Goal: Task Accomplishment & Management: Complete application form

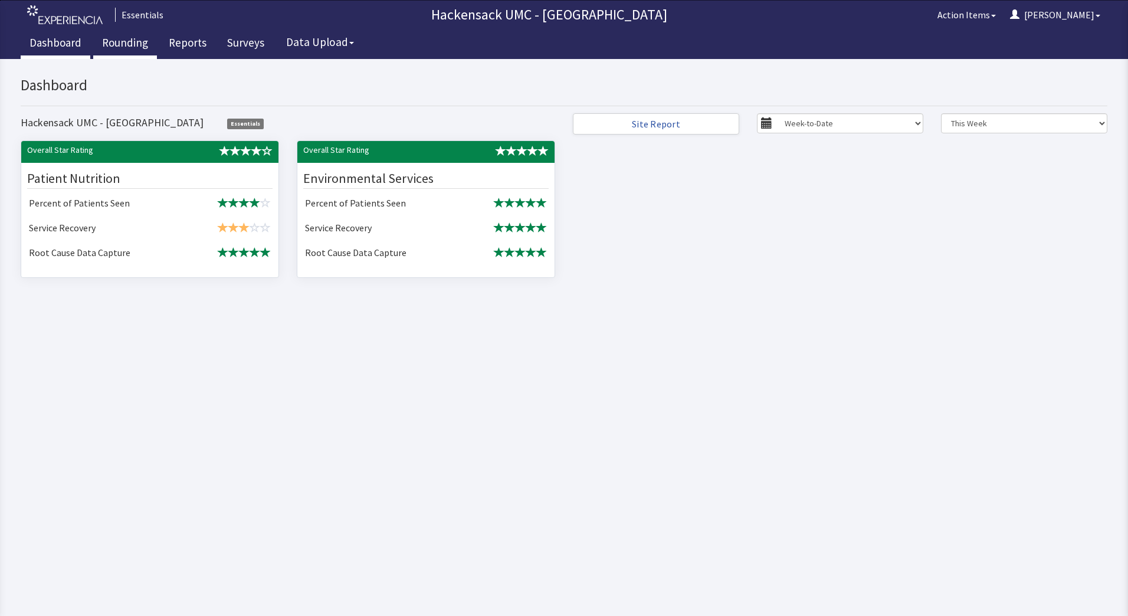
click at [109, 50] on link "Rounding" at bounding box center [125, 43] width 64 height 29
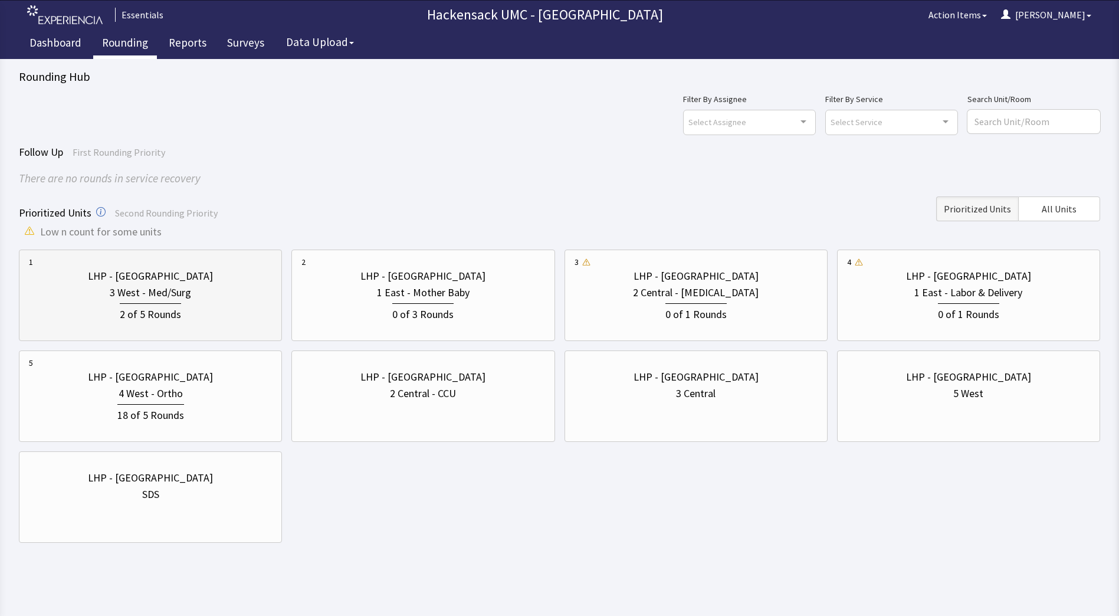
click at [173, 287] on div "3 West - Med/Surg" at bounding box center [150, 292] width 81 height 17
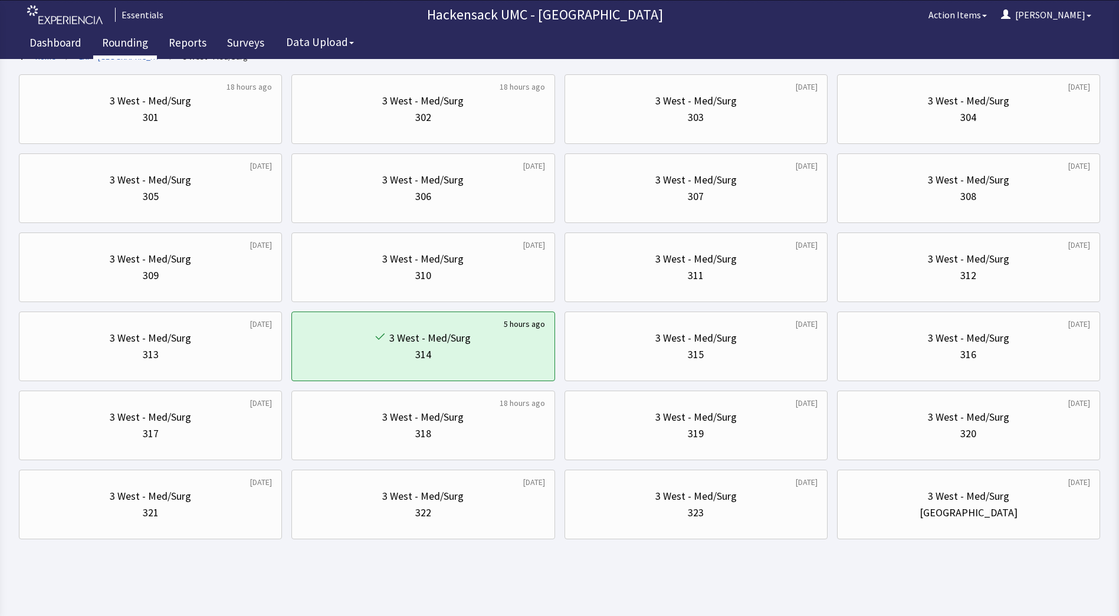
scroll to position [94, 0]
click at [945, 363] on div "3 West - Med/Surg 316" at bounding box center [968, 345] width 243 height 57
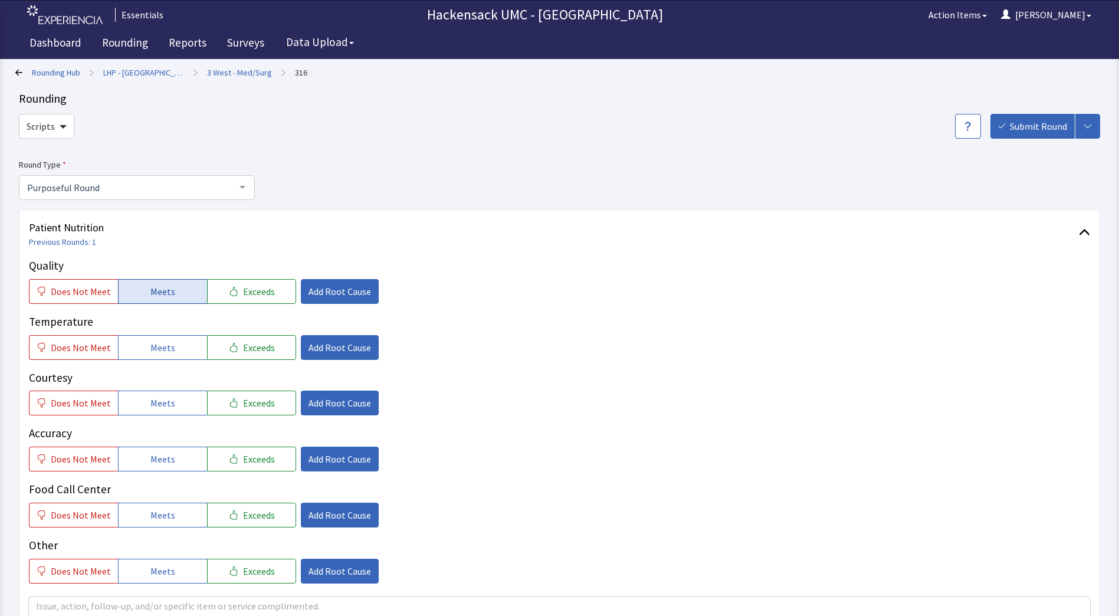
click at [180, 293] on button "Meets" at bounding box center [162, 291] width 89 height 25
click at [156, 354] on span "Meets" at bounding box center [162, 347] width 25 height 14
click at [150, 405] on span "Meets" at bounding box center [162, 403] width 25 height 14
click at [152, 456] on span "Meets" at bounding box center [162, 459] width 25 height 14
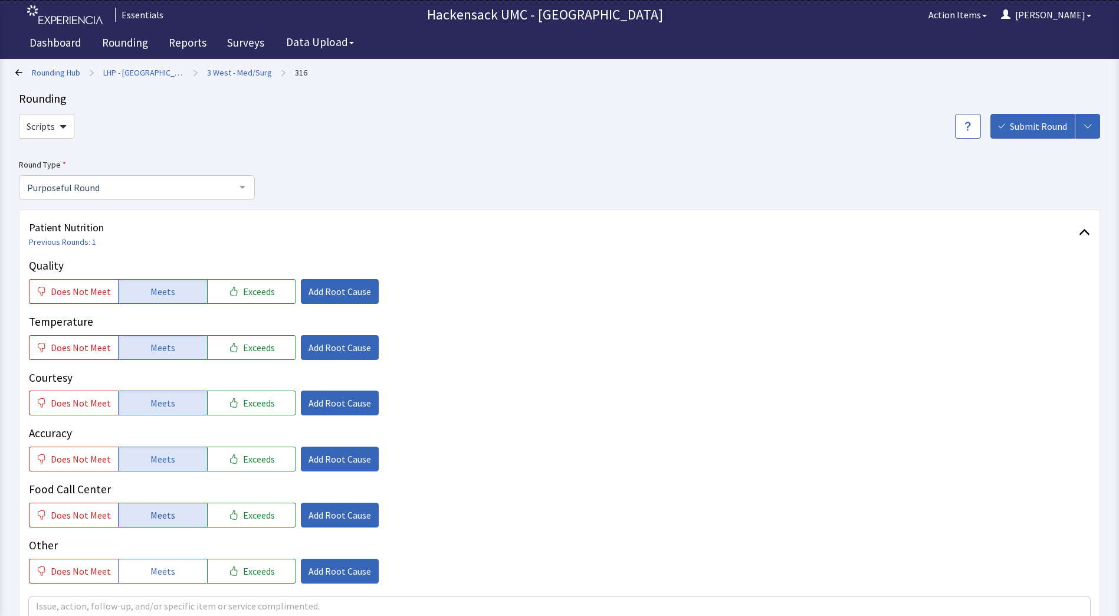
click at [152, 519] on span "Meets" at bounding box center [162, 515] width 25 height 14
click at [155, 561] on button "Meets" at bounding box center [162, 571] width 89 height 25
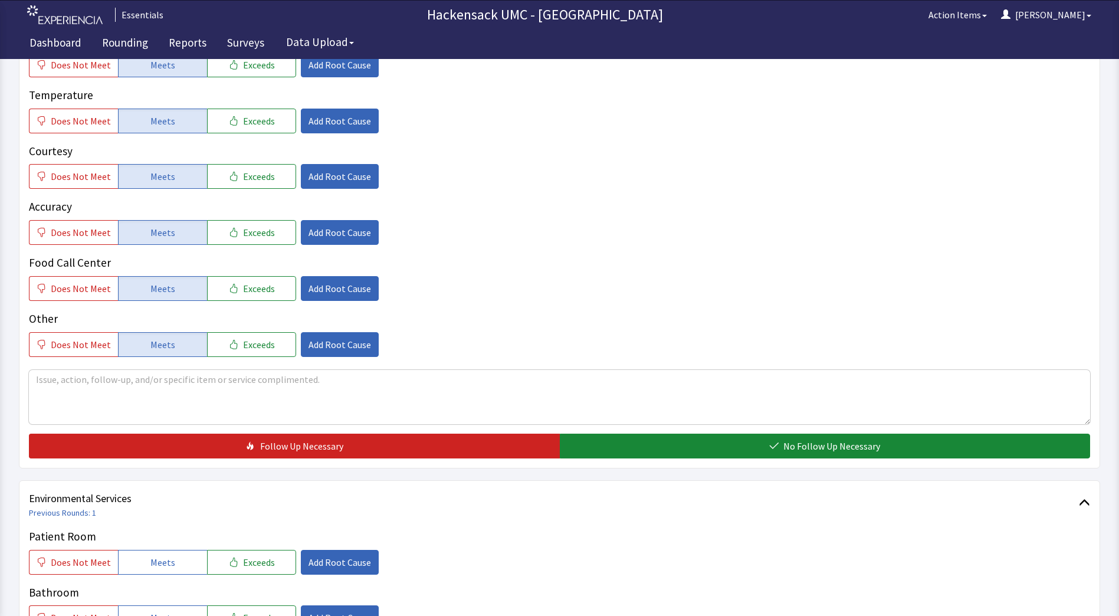
scroll to position [277, 0]
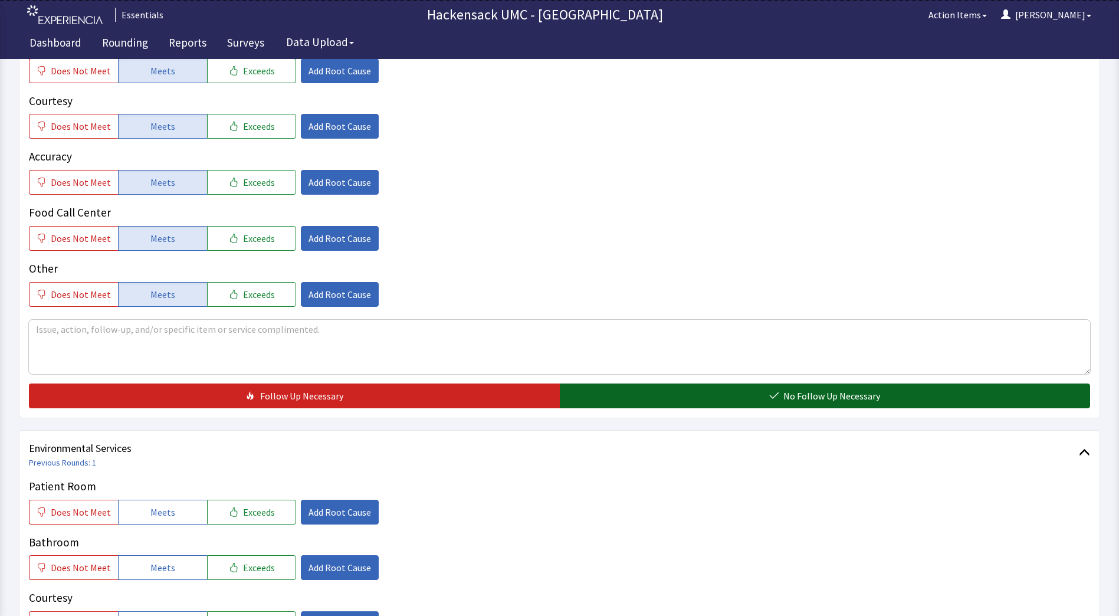
click at [787, 395] on span "No Follow Up Necessary" at bounding box center [831, 396] width 97 height 14
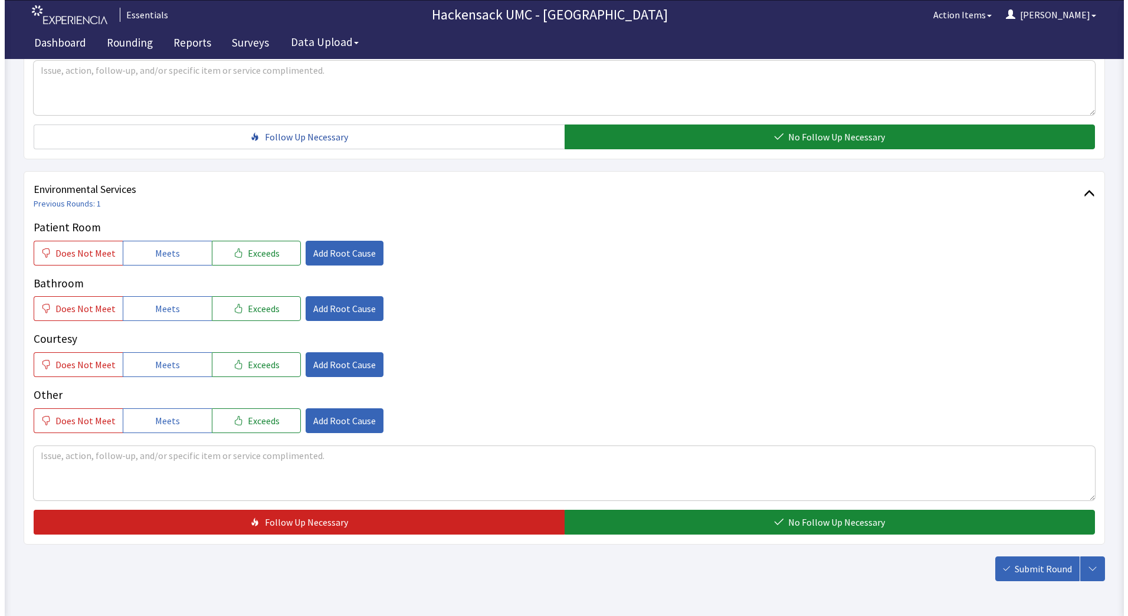
scroll to position [537, 0]
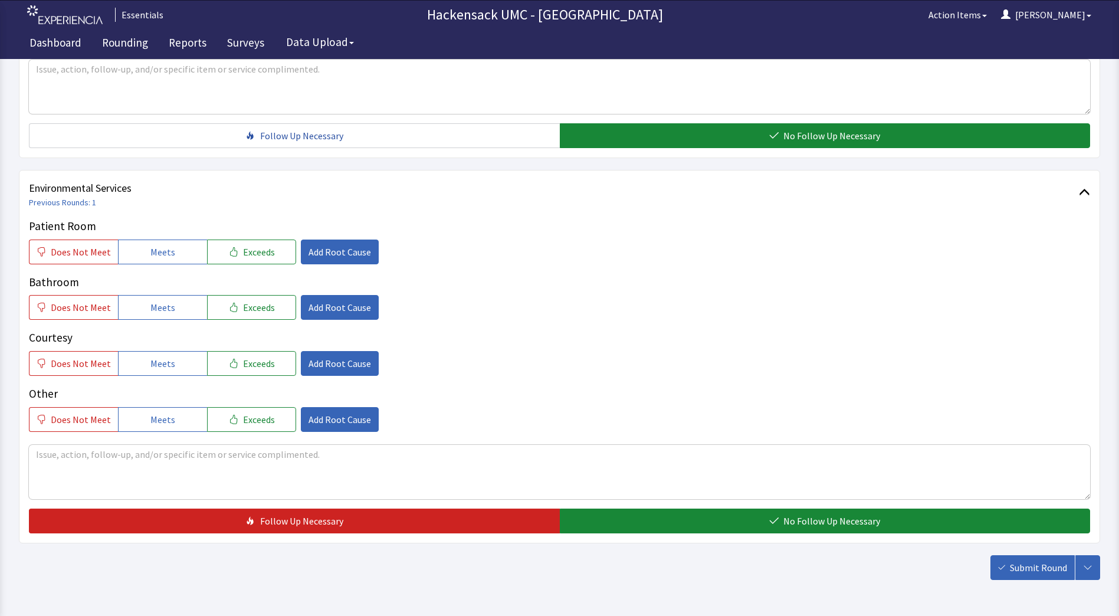
click at [182, 265] on div "Patient Room Does Not Meet Meets Exceeds Add Root Cause Bathroom Does Not Meet …" at bounding box center [559, 325] width 1061 height 214
click at [183, 261] on button "Meets" at bounding box center [162, 251] width 89 height 25
click at [175, 311] on button "Meets" at bounding box center [162, 307] width 89 height 25
click at [166, 362] on span "Meets" at bounding box center [162, 363] width 25 height 14
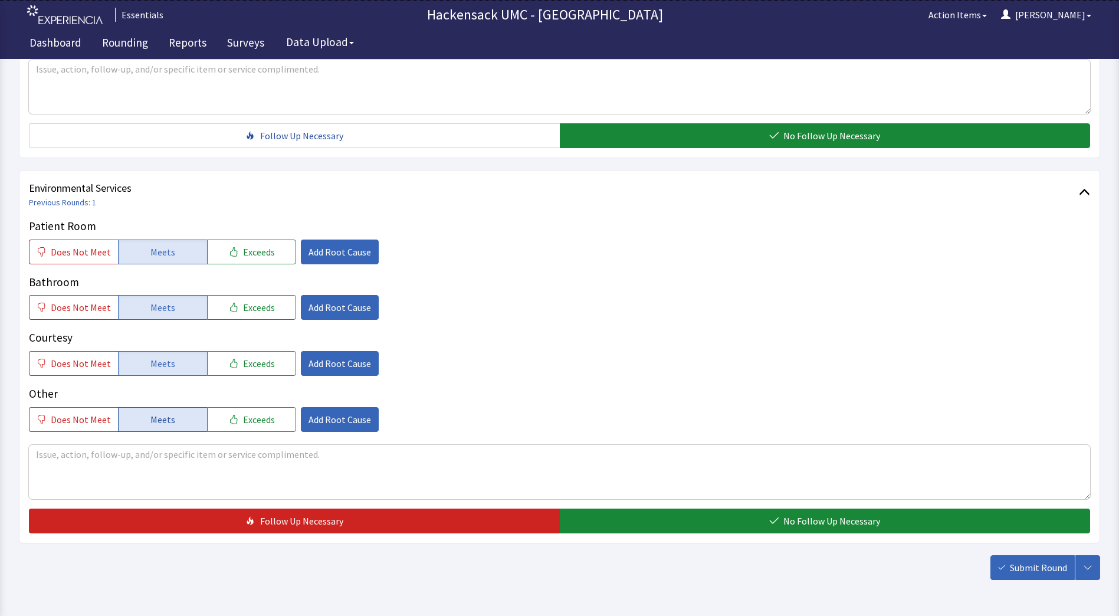
click at [162, 423] on span "Meets" at bounding box center [162, 419] width 25 height 14
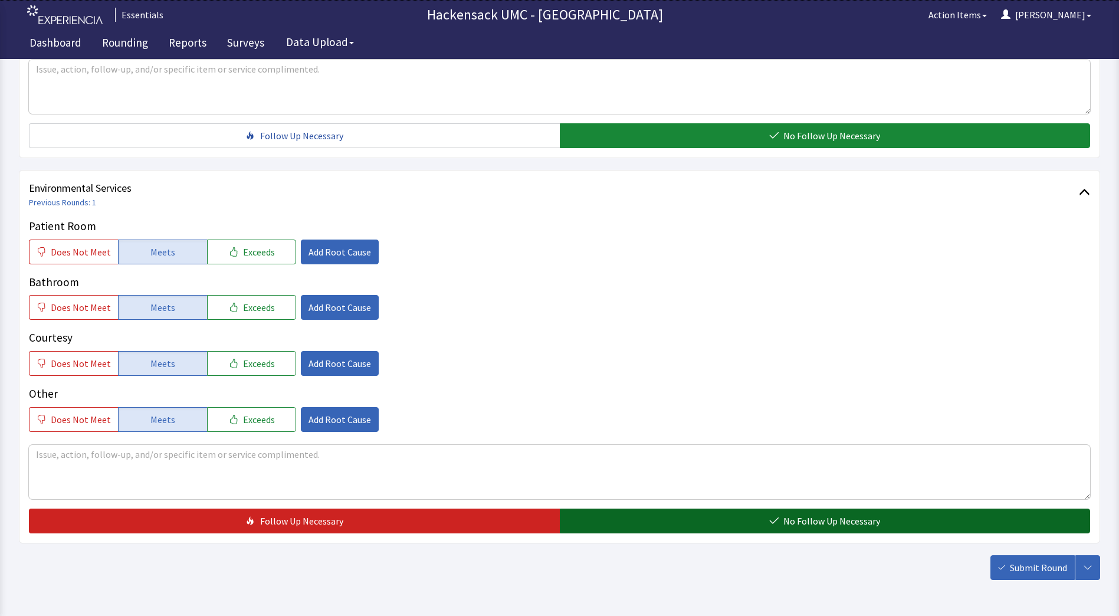
click at [658, 526] on button "No Follow Up Necessary" at bounding box center [825, 520] width 531 height 25
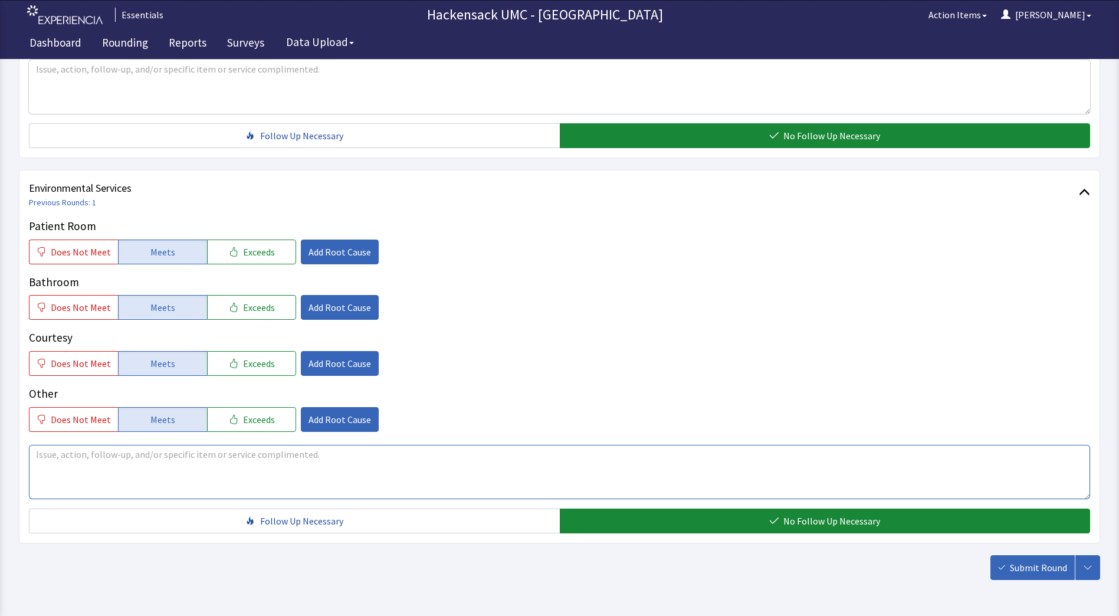
click at [152, 468] on textarea at bounding box center [559, 472] width 1061 height 54
type textarea "Met with family members. Everything has been very good with regards to cleaning."
click at [250, 261] on button "Exceeds" at bounding box center [251, 251] width 89 height 25
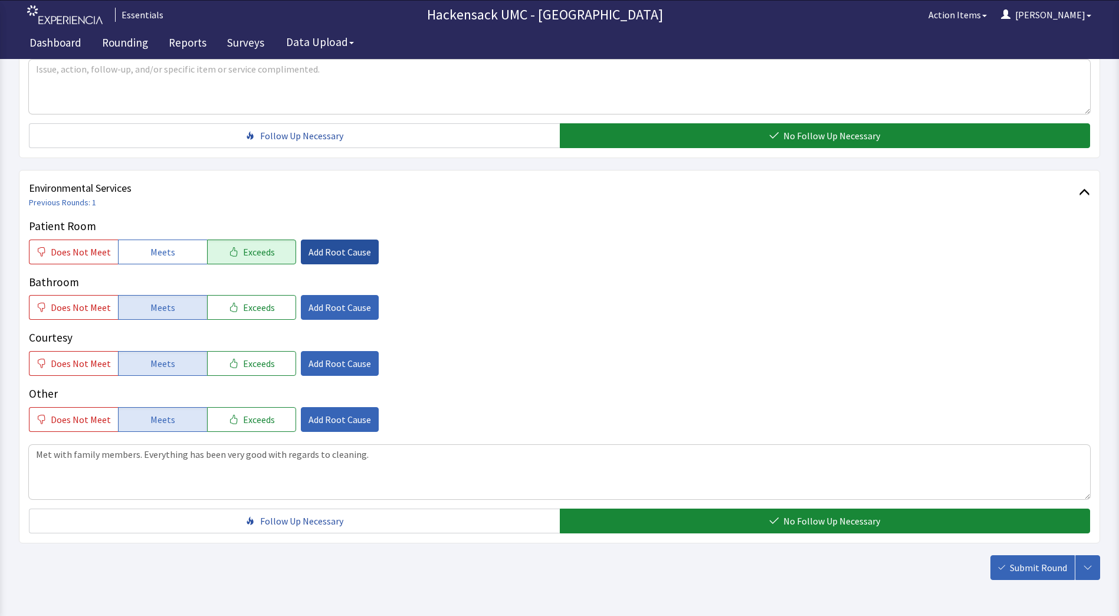
click at [323, 250] on span "Add Root Cause" at bounding box center [339, 252] width 63 height 14
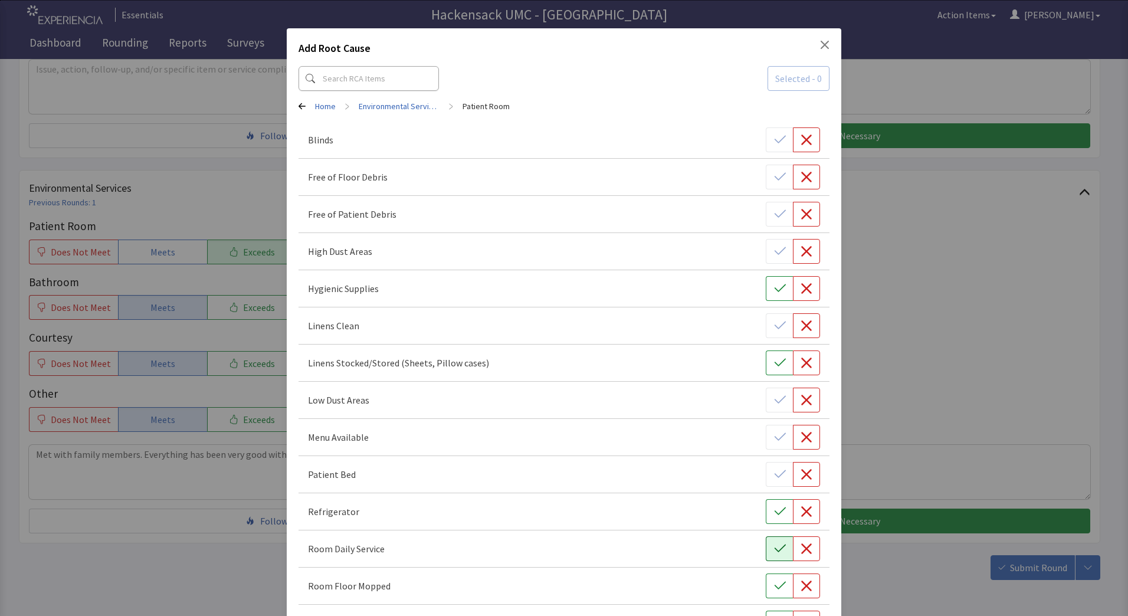
click at [774, 551] on icon "button" at bounding box center [780, 549] width 12 height 12
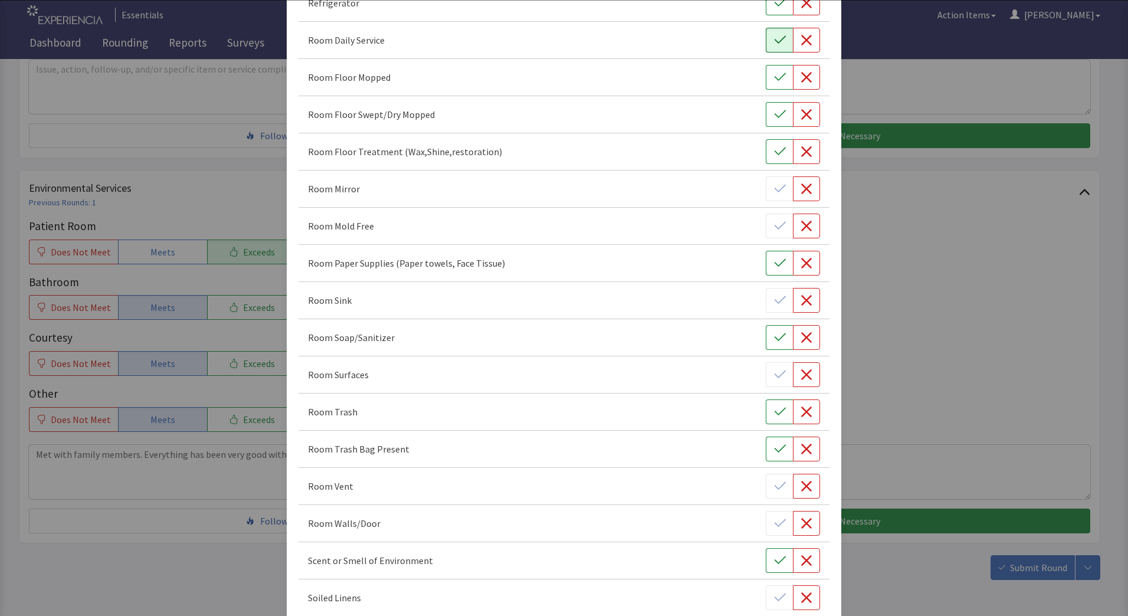
scroll to position [606, 0]
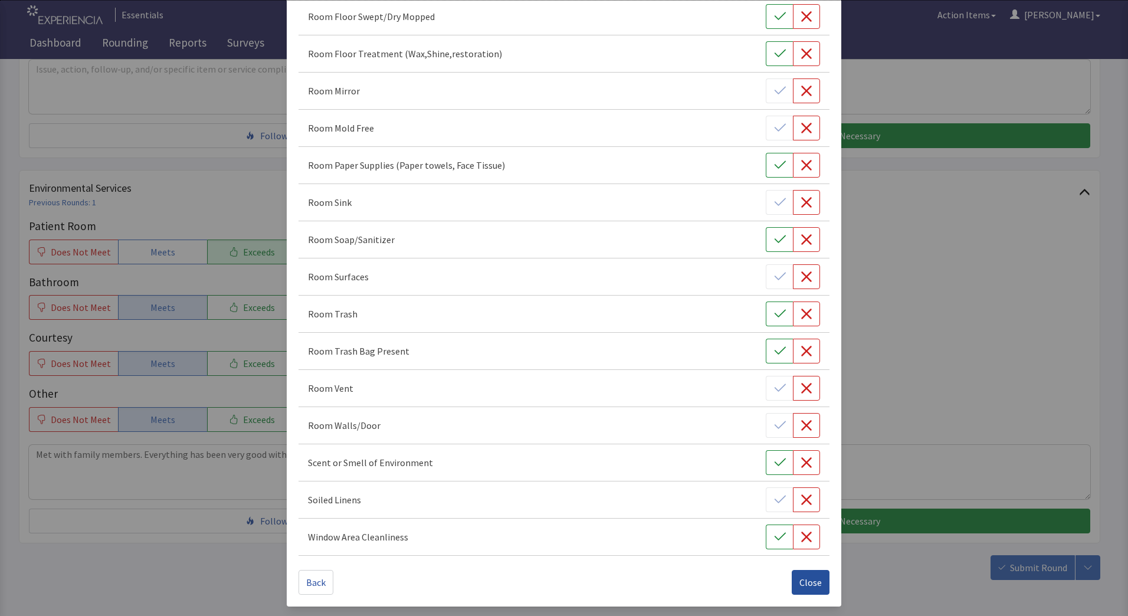
click at [809, 582] on span "Close" at bounding box center [810, 582] width 22 height 14
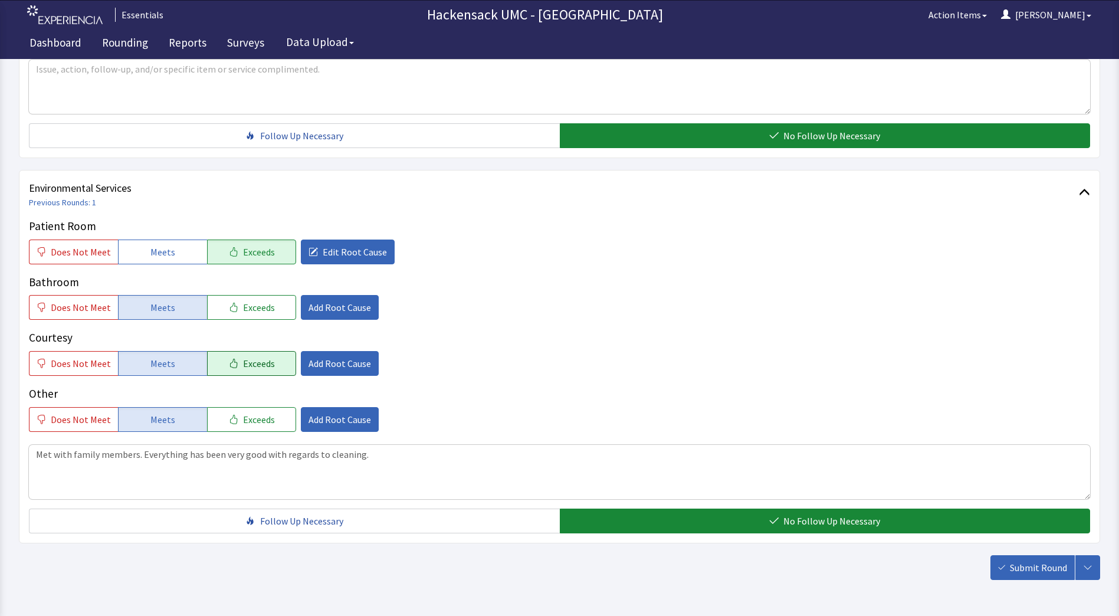
click at [245, 360] on span "Exceeds" at bounding box center [259, 363] width 32 height 14
click at [349, 370] on span "Add Root Cause" at bounding box center [339, 363] width 63 height 14
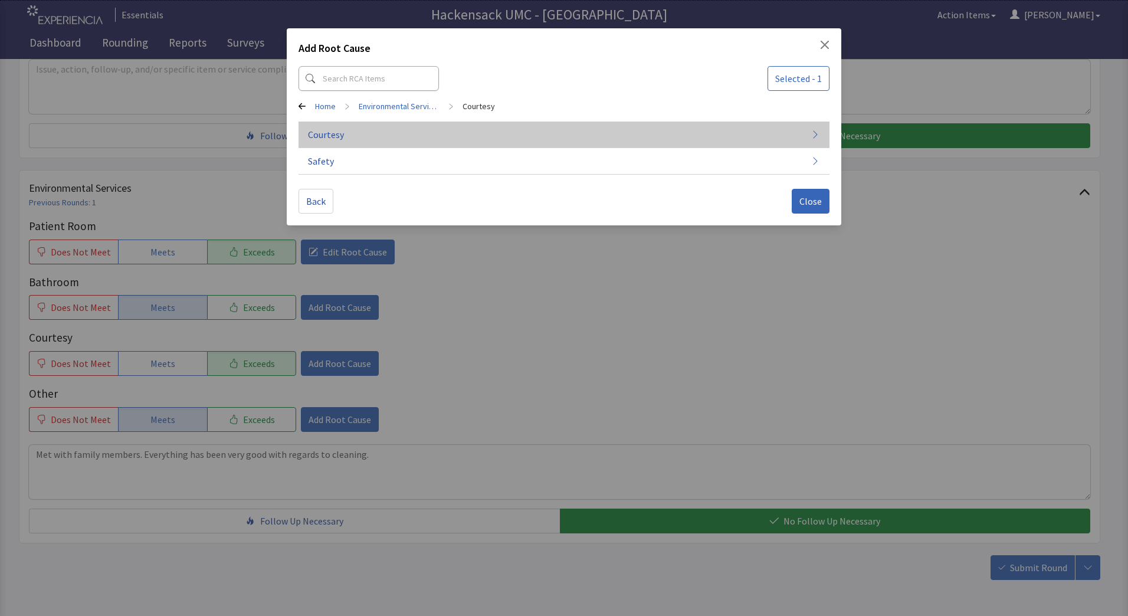
click at [335, 136] on span "Courtesy" at bounding box center [326, 134] width 36 height 14
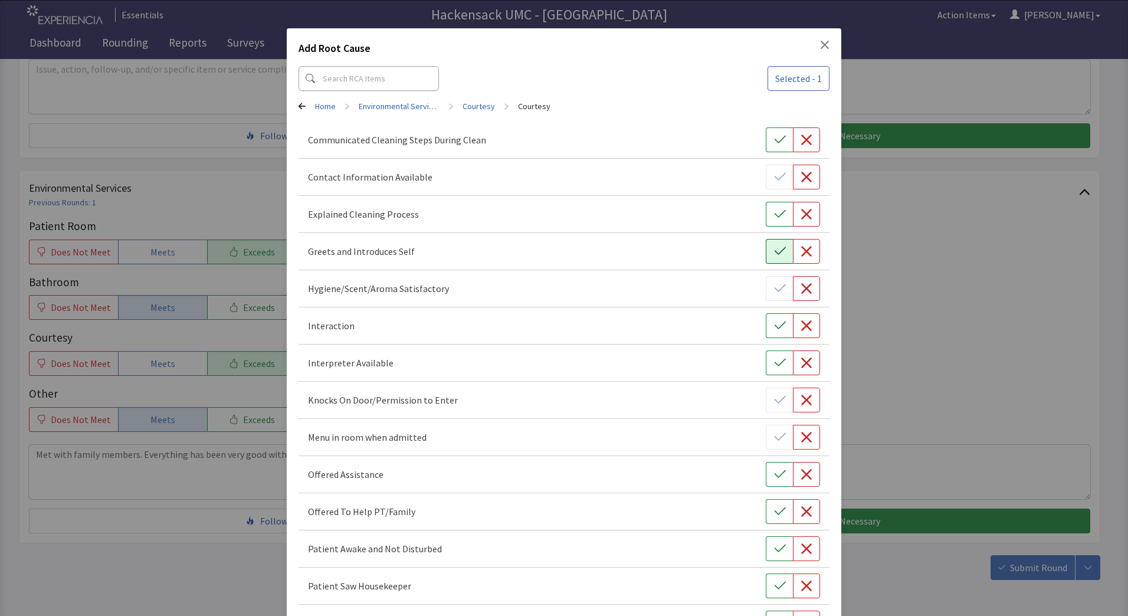
click at [769, 260] on button "button" at bounding box center [779, 251] width 27 height 25
click at [774, 584] on icon "button" at bounding box center [780, 586] width 12 height 12
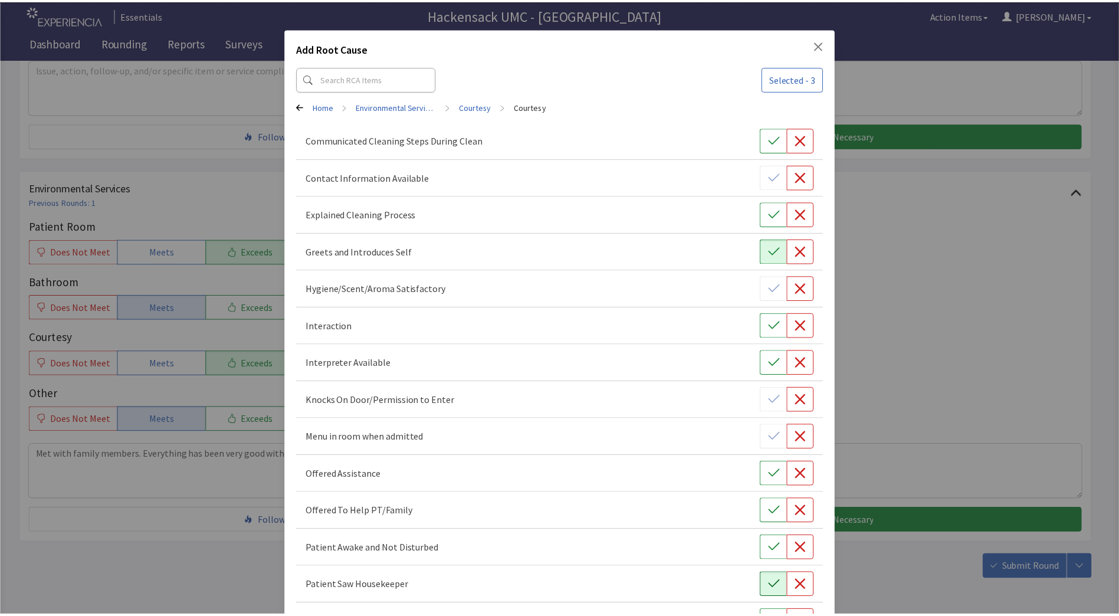
scroll to position [383, 0]
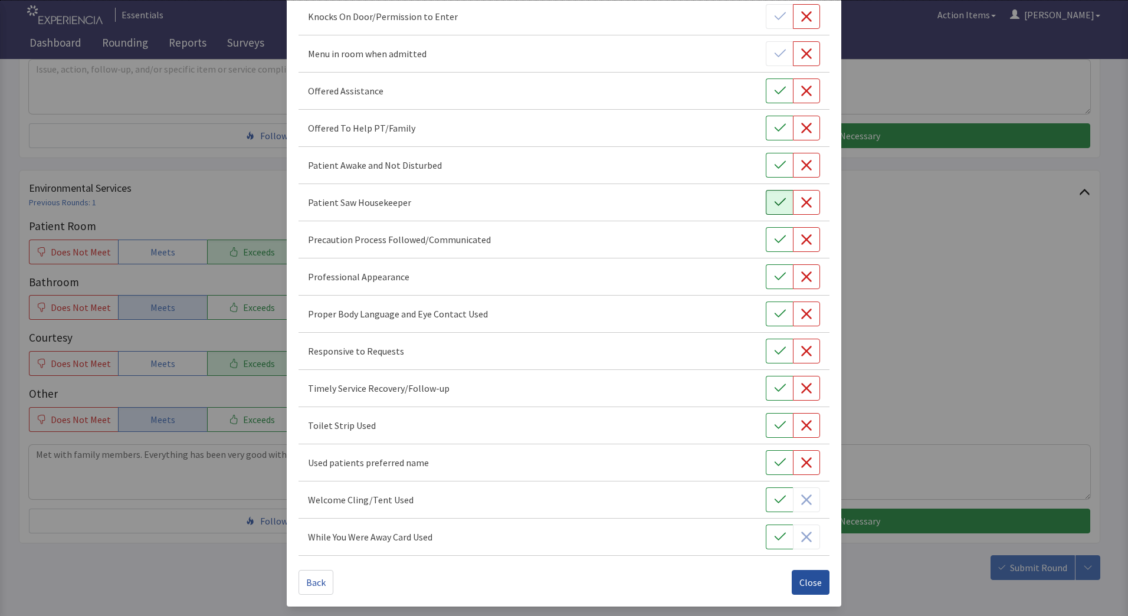
click at [812, 573] on button "Close" at bounding box center [811, 582] width 38 height 25
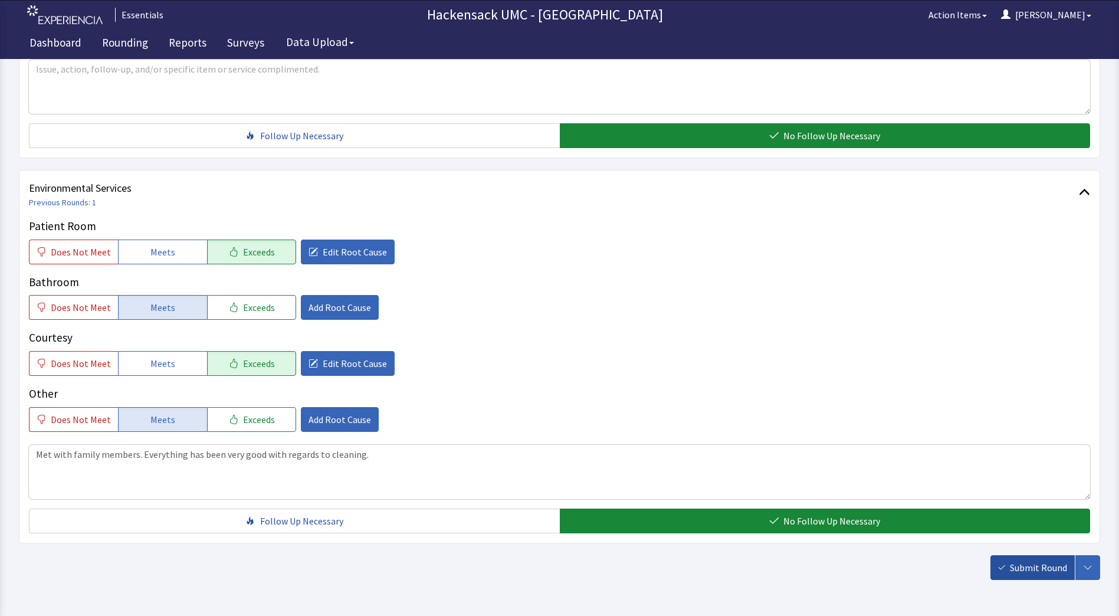
click at [1021, 567] on span "Submit Round" at bounding box center [1038, 567] width 57 height 14
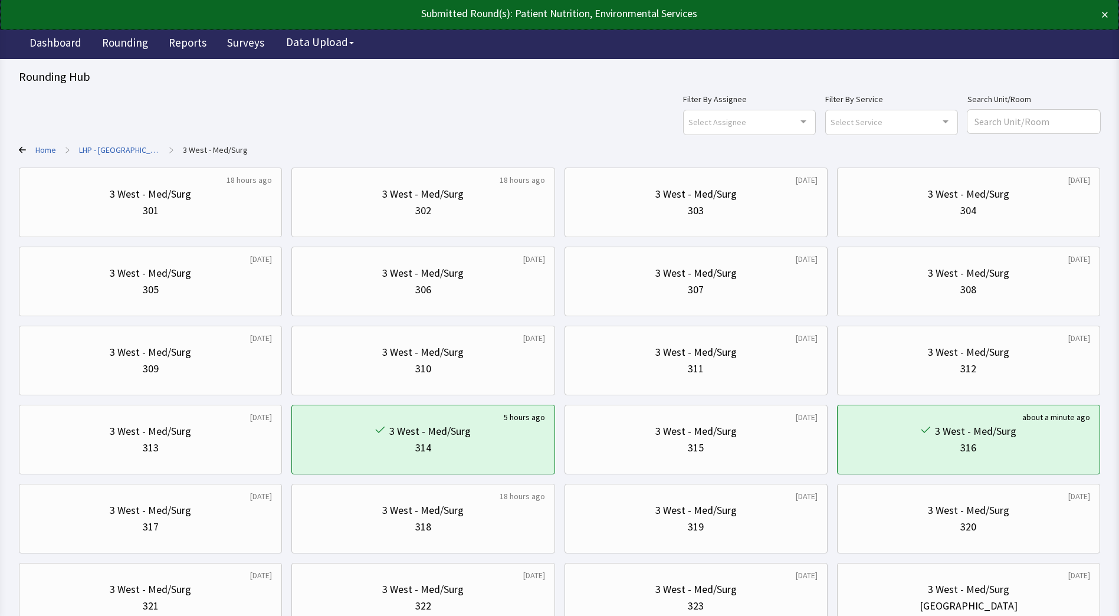
scroll to position [94, 0]
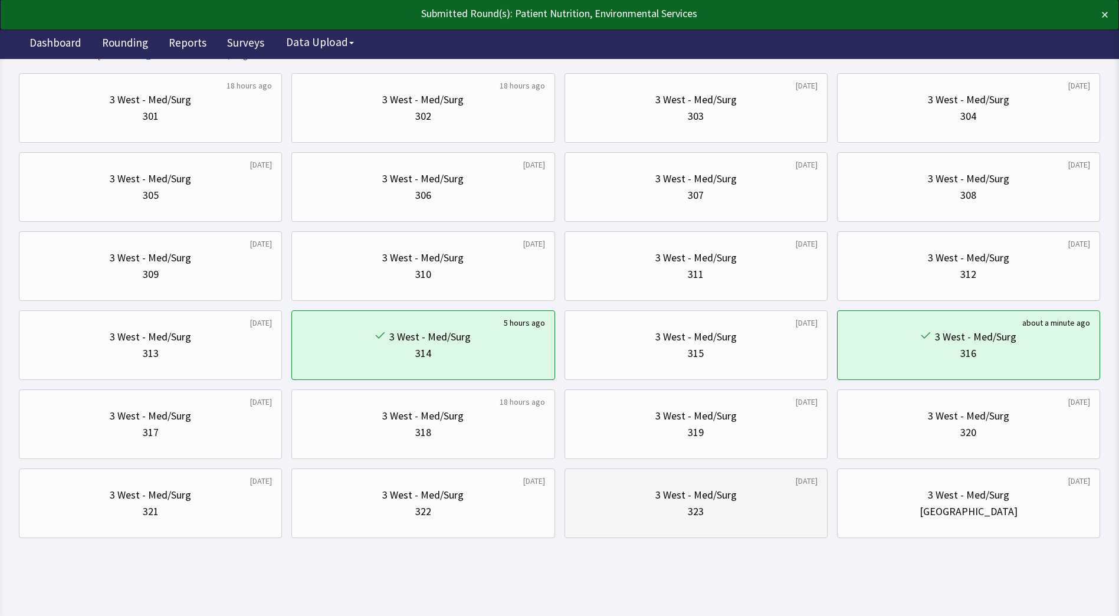
click at [727, 494] on div "3 West - Med/Surg" at bounding box center [695, 495] width 81 height 17
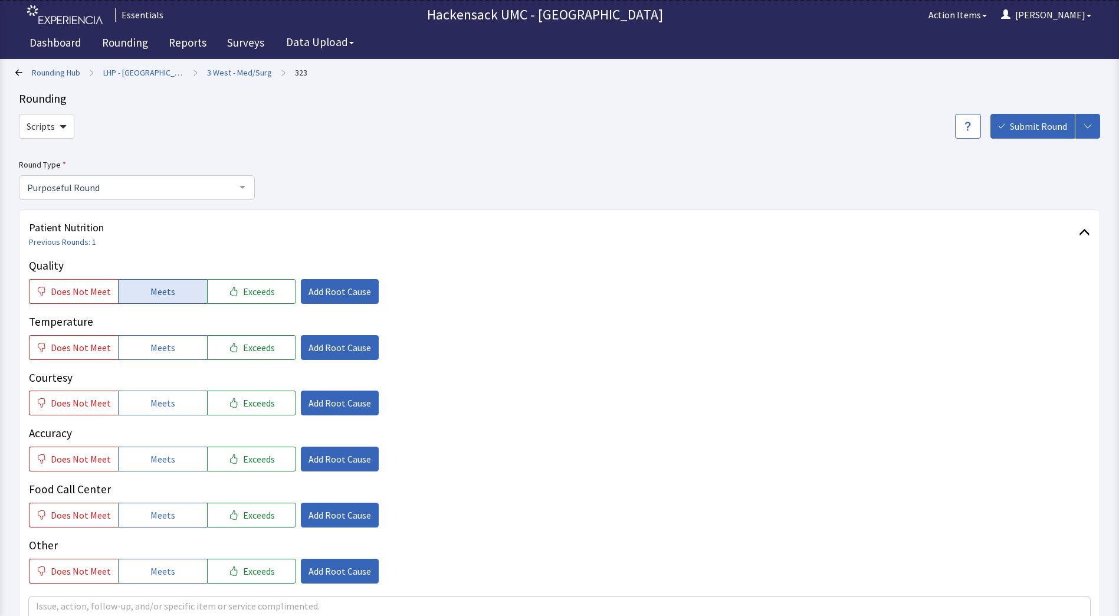
click at [169, 289] on span "Meets" at bounding box center [162, 291] width 25 height 14
click at [160, 349] on span "Meets" at bounding box center [162, 347] width 25 height 14
click at [152, 399] on span "Meets" at bounding box center [162, 403] width 25 height 14
click at [153, 465] on span "Meets" at bounding box center [162, 459] width 25 height 14
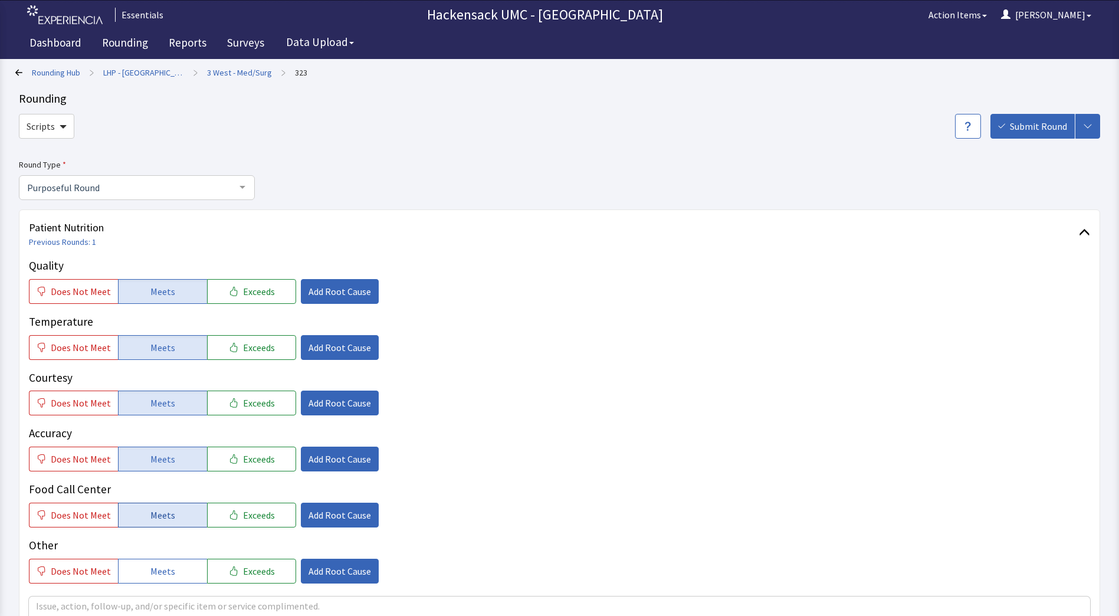
click at [150, 505] on button "Meets" at bounding box center [162, 515] width 89 height 25
click at [150, 576] on span "Meets" at bounding box center [162, 571] width 25 height 14
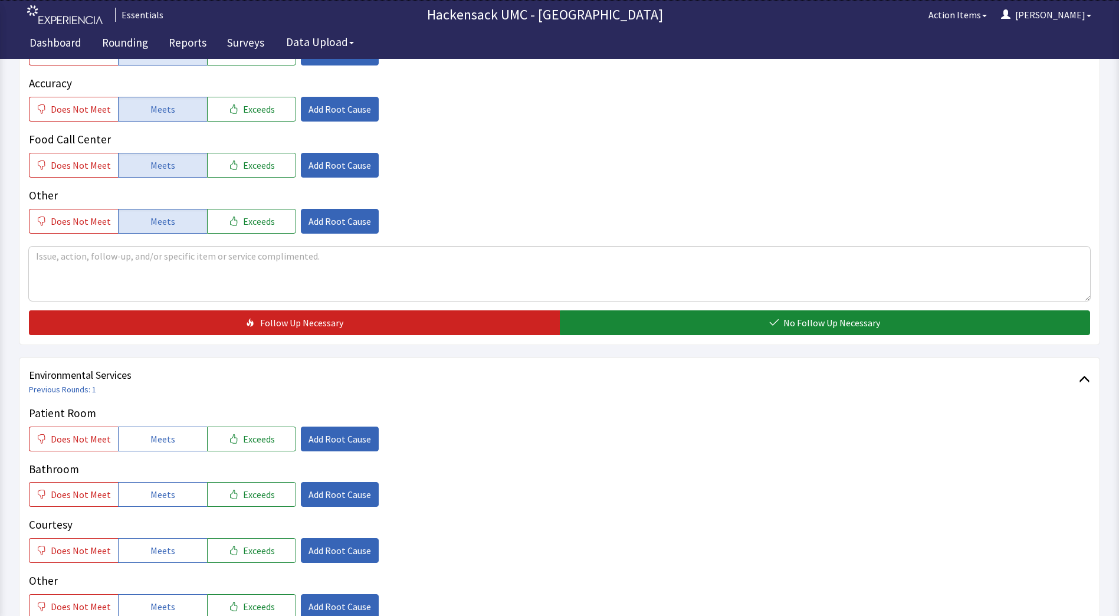
scroll to position [354, 0]
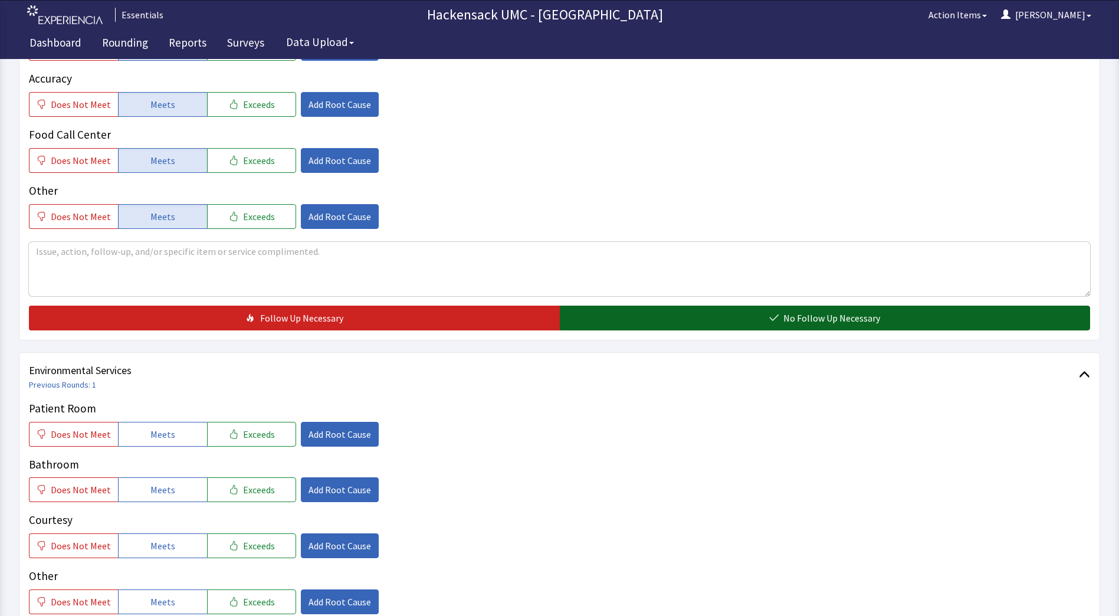
click at [865, 321] on span "No Follow Up Necessary" at bounding box center [831, 318] width 97 height 14
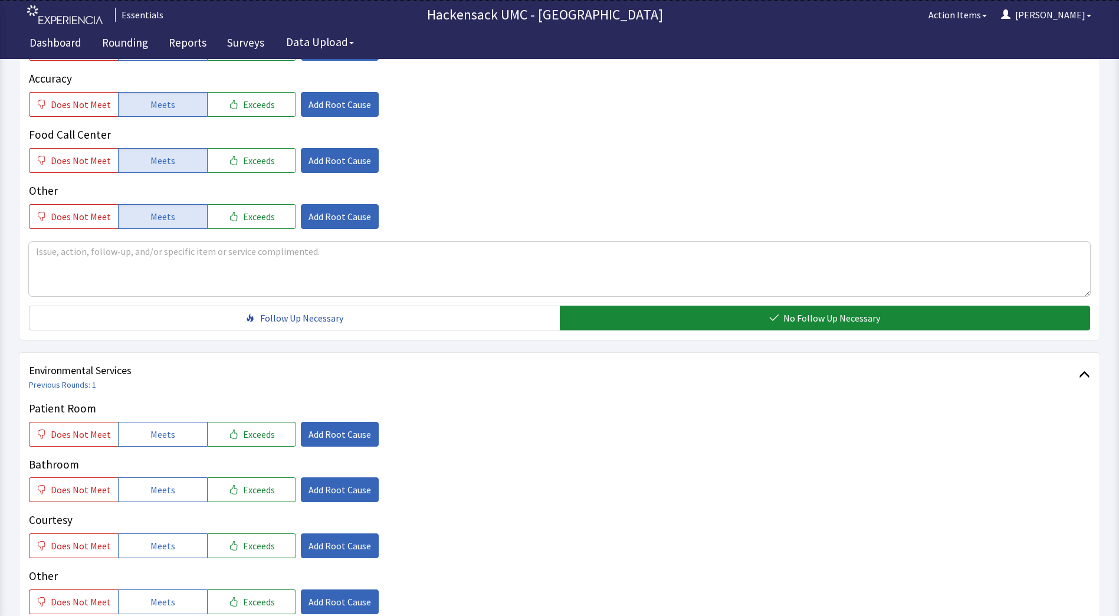
scroll to position [579, 0]
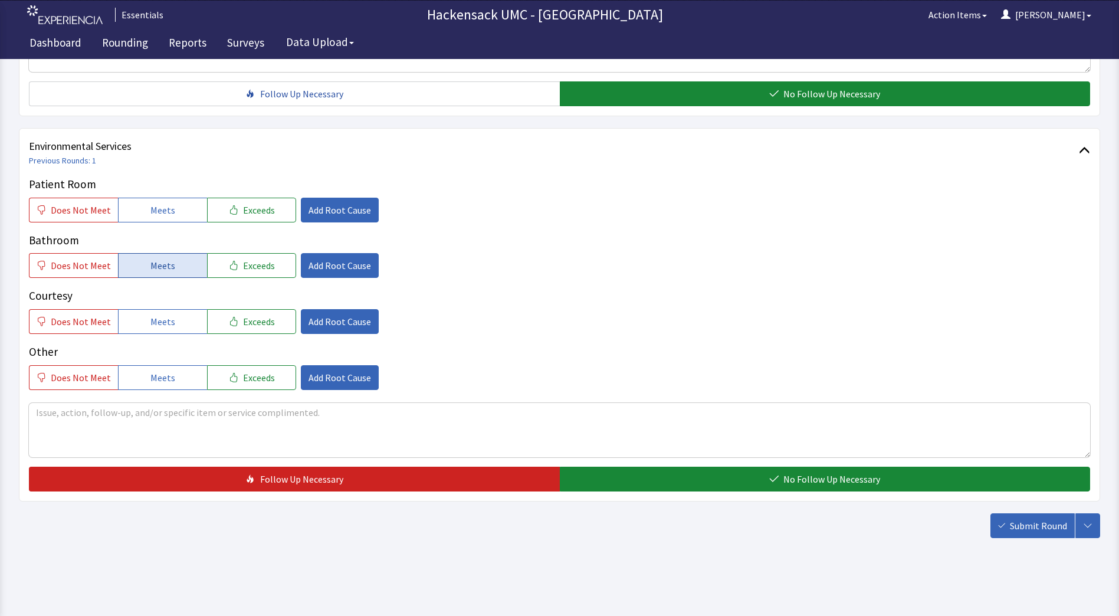
drag, startPoint x: 166, startPoint y: 218, endPoint x: 156, endPoint y: 267, distance: 49.4
click at [156, 267] on span "Meets" at bounding box center [162, 265] width 25 height 14
click at [158, 324] on span "Meets" at bounding box center [162, 321] width 25 height 14
click at [156, 204] on span "Meets" at bounding box center [162, 210] width 25 height 14
click at [160, 370] on span "Meets" at bounding box center [162, 377] width 25 height 14
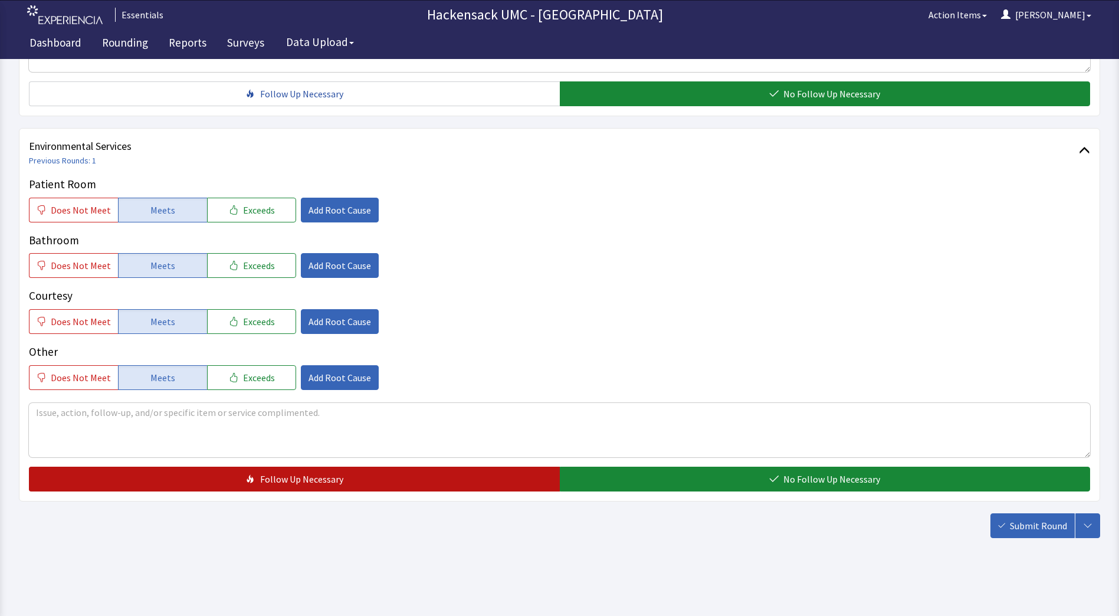
click at [447, 482] on button "Follow Up Necessary" at bounding box center [294, 479] width 531 height 25
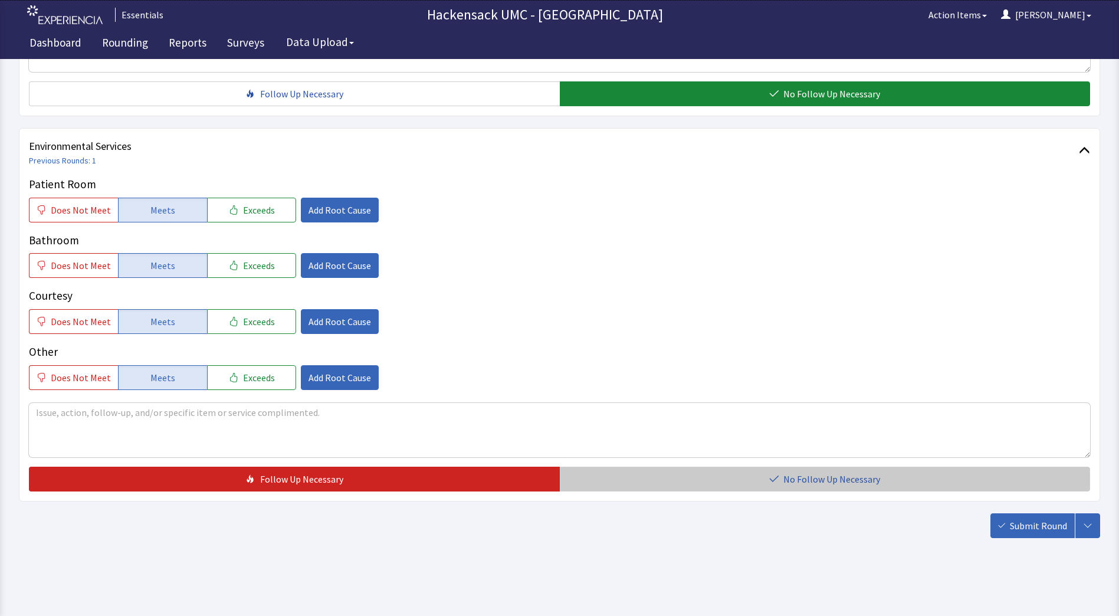
click at [769, 472] on button "No Follow Up Necessary" at bounding box center [825, 479] width 531 height 25
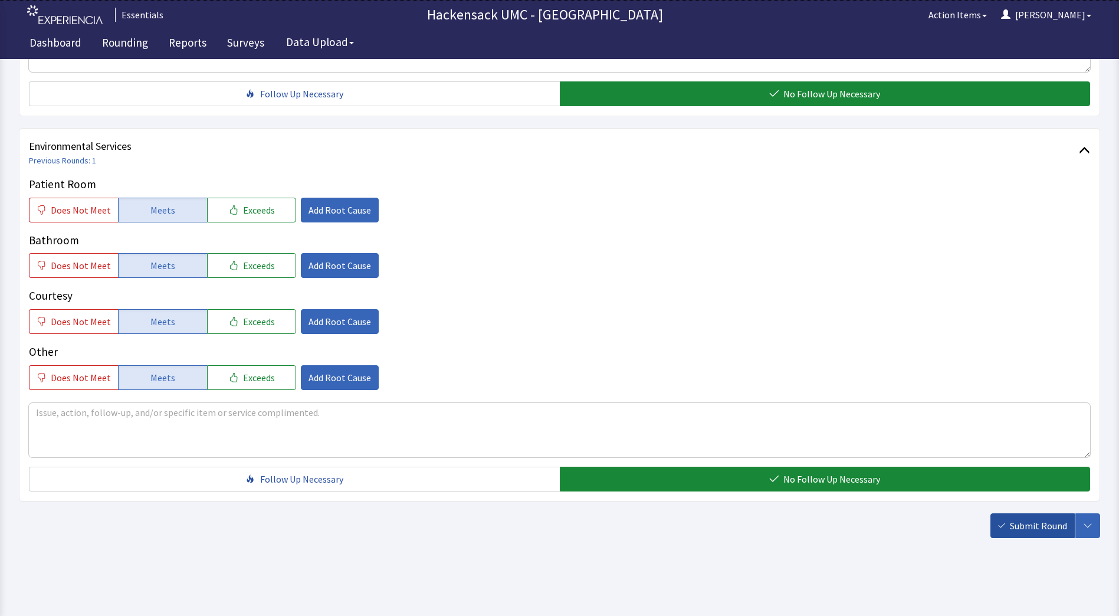
click at [1028, 531] on span "Submit Round" at bounding box center [1038, 525] width 57 height 14
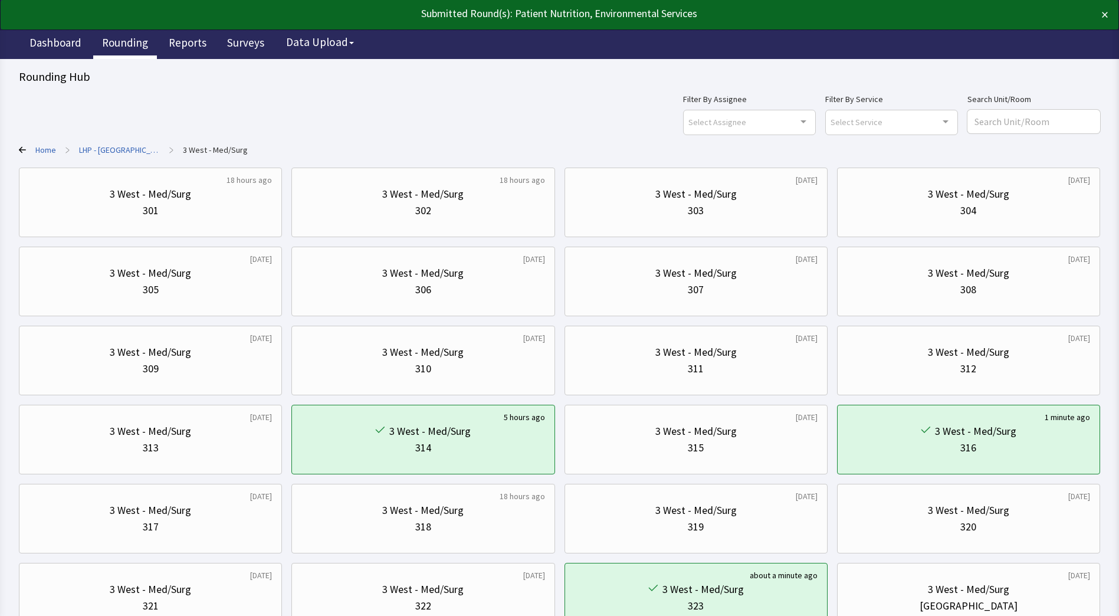
click at [128, 45] on link "Rounding" at bounding box center [125, 43] width 64 height 29
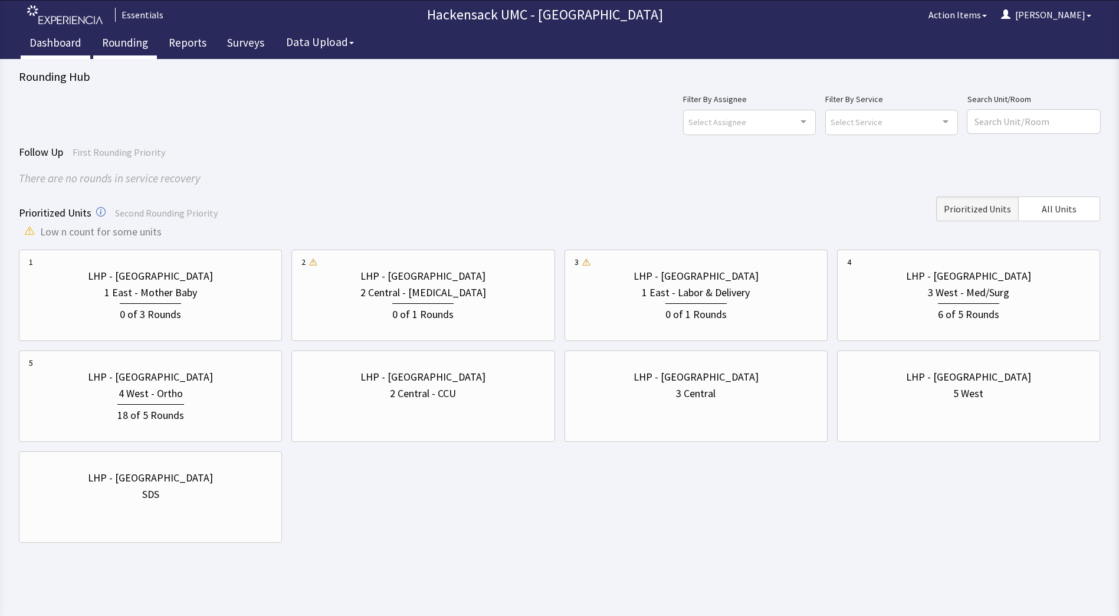
click at [54, 44] on link "Dashboard" at bounding box center [56, 43] width 70 height 29
